Goal: Transaction & Acquisition: Purchase product/service

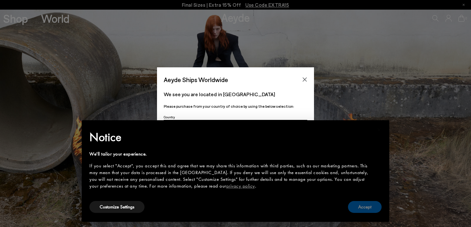
click at [362, 206] on button "Accept" at bounding box center [365, 207] width 34 height 12
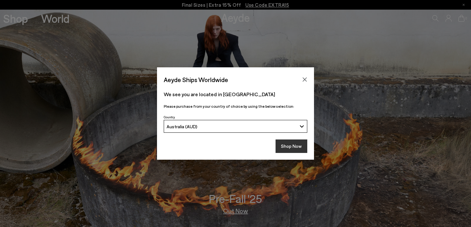
click at [299, 143] on button "Shop Now" at bounding box center [292, 146] width 32 height 13
click at [291, 149] on button "Shop Now" at bounding box center [292, 146] width 32 height 13
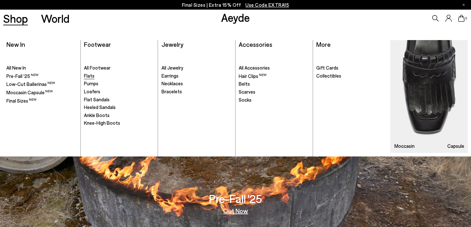
click at [90, 75] on span "Flats" at bounding box center [89, 76] width 11 height 6
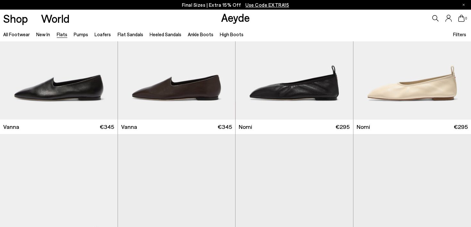
scroll to position [292, 0]
